Goal: Information Seeking & Learning: Learn about a topic

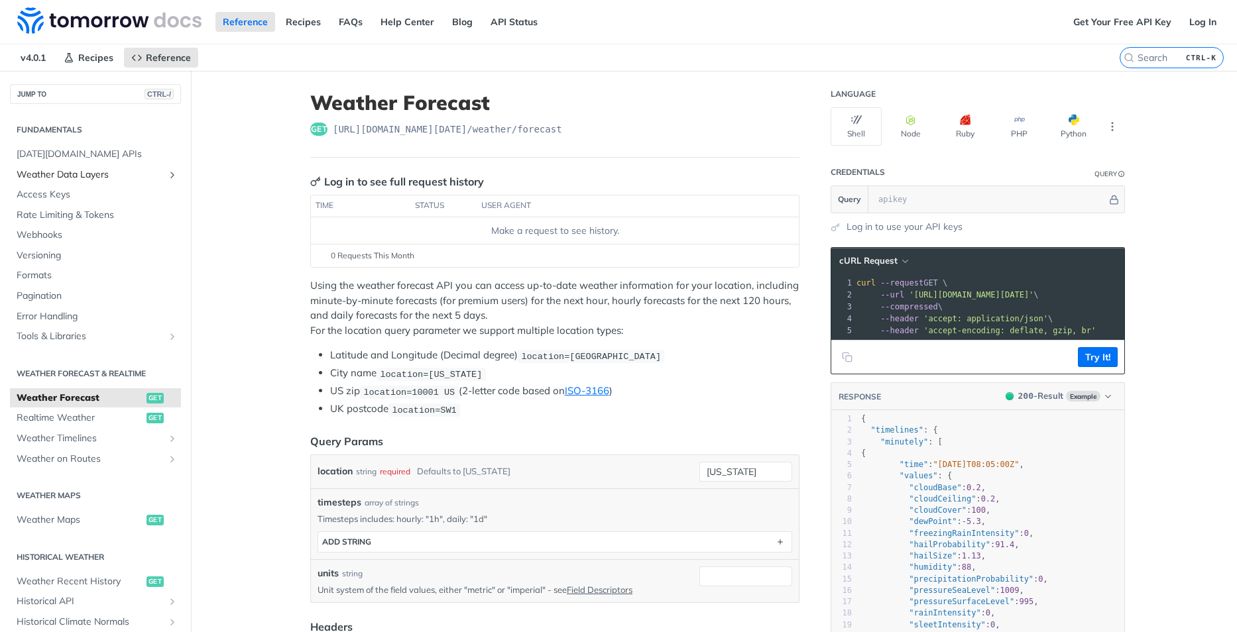
click at [119, 174] on span "Weather Data Layers" at bounding box center [90, 174] width 147 height 13
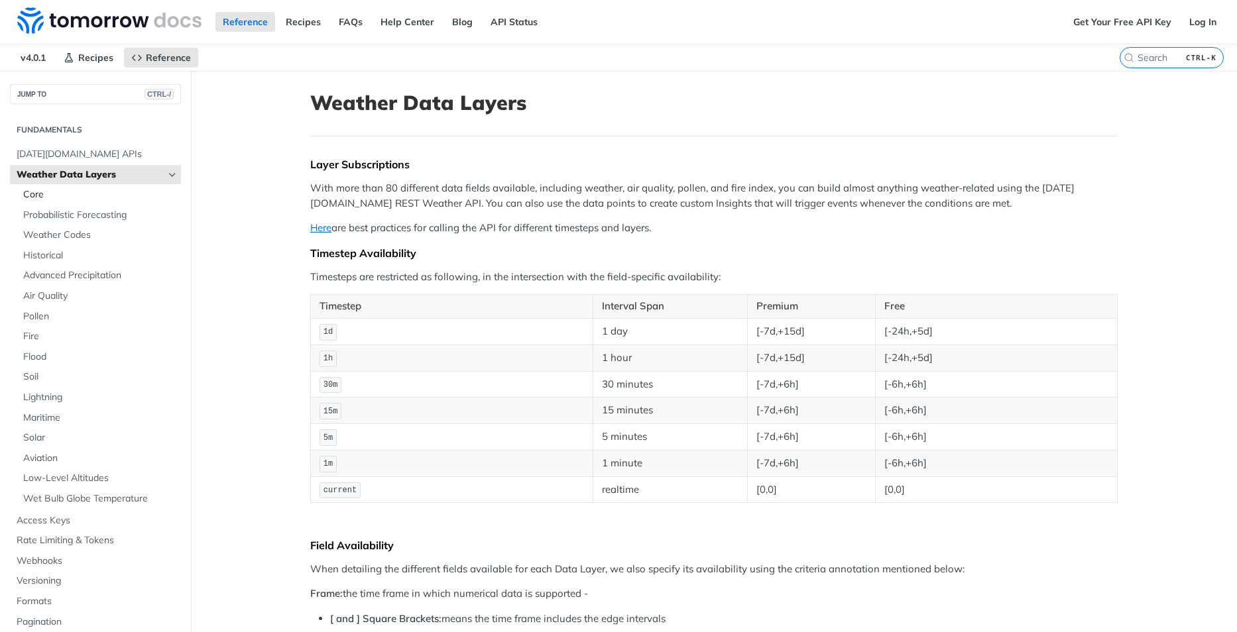
click at [80, 188] on span "Core" at bounding box center [100, 194] width 154 height 13
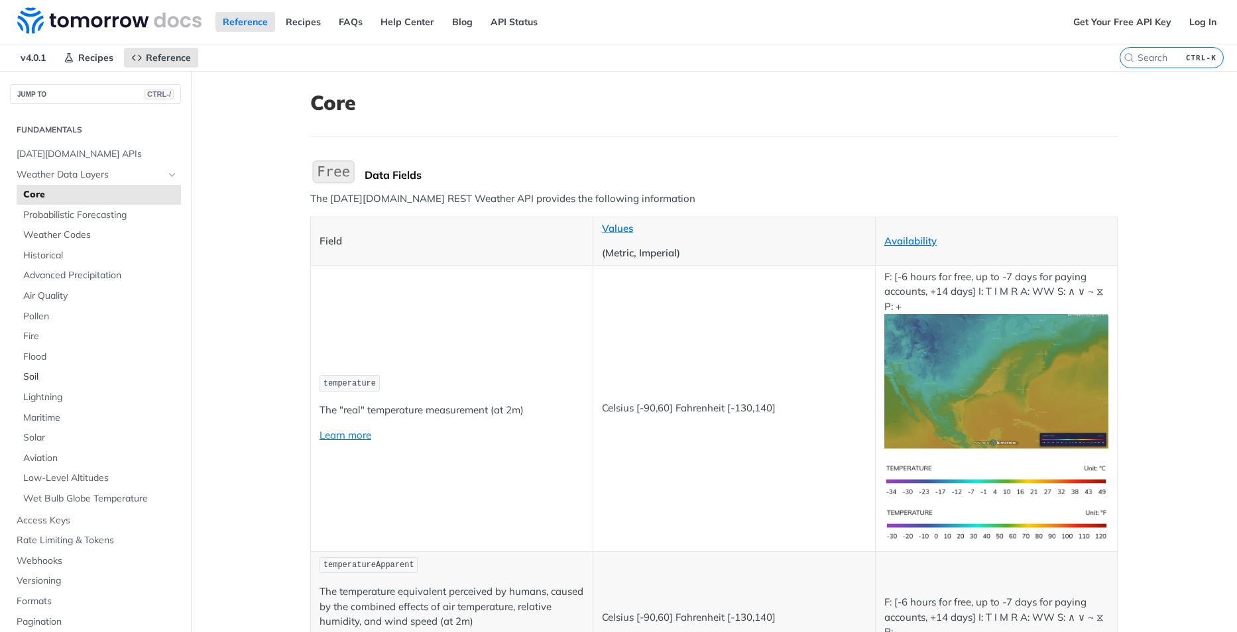
click at [53, 375] on span "Soil" at bounding box center [100, 377] width 154 height 13
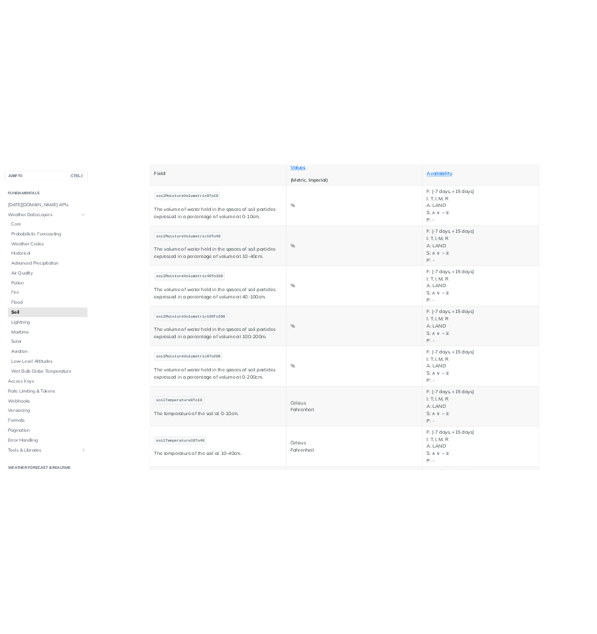
scroll to position [199, 0]
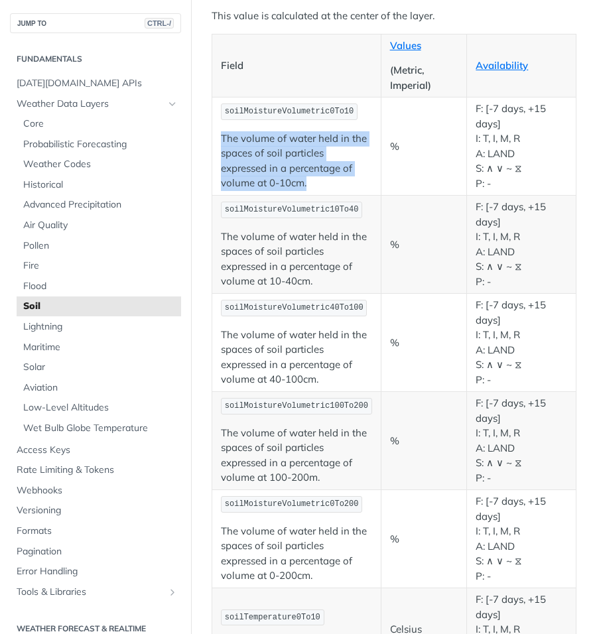
drag, startPoint x: 221, startPoint y: 134, endPoint x: 331, endPoint y: 182, distance: 120.2
click at [331, 182] on p "The volume of water held in the spaces of soil particles expressed in a percent…" at bounding box center [296, 161] width 151 height 60
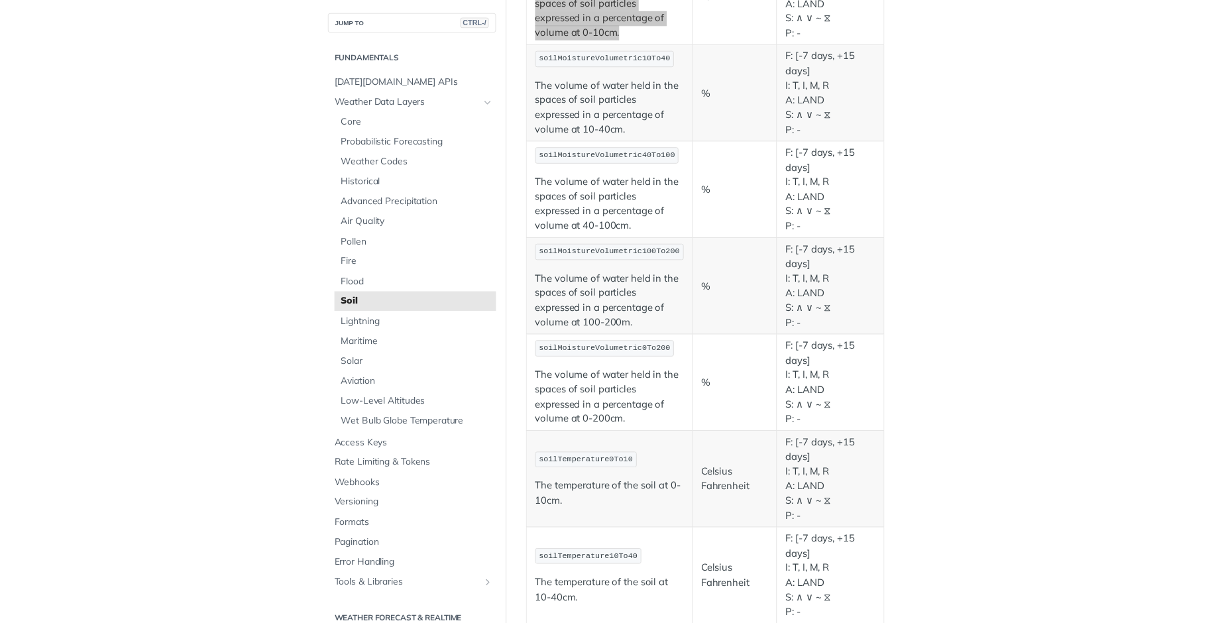
scroll to position [398, 0]
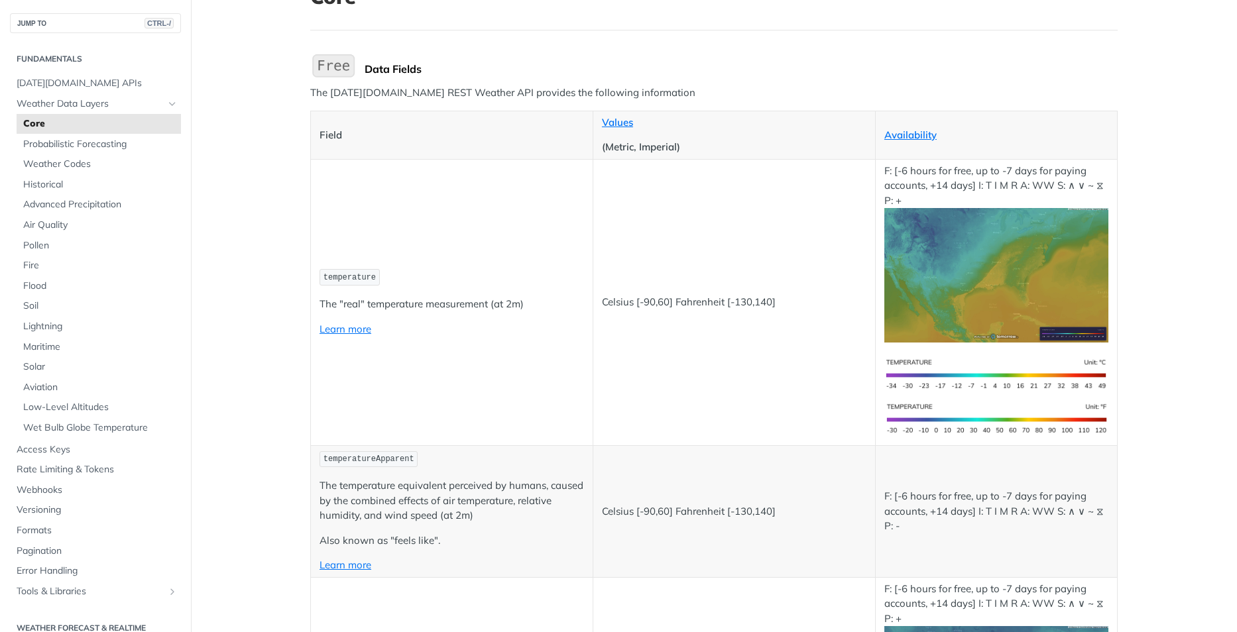
scroll to position [66, 0]
